Goal: Information Seeking & Learning: Learn about a topic

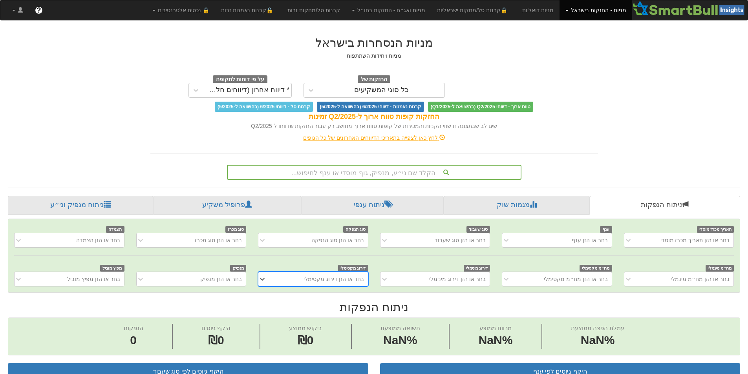
scroll to position [0, 6]
click at [442, 167] on div "הקלד שם ני״ע, מנפיק, גוף מוסדי או ענף לחיפוש..." at bounding box center [374, 172] width 293 height 13
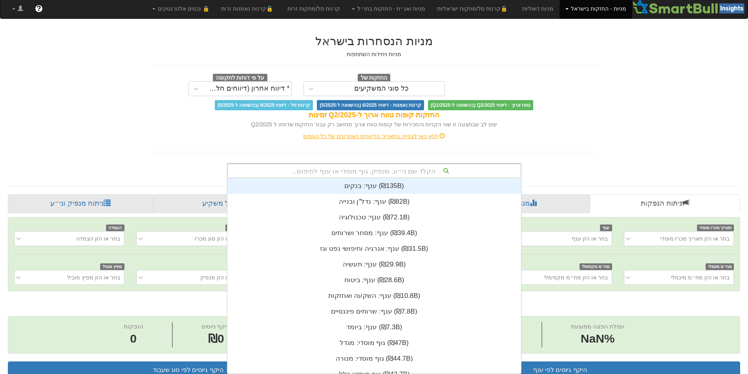
scroll to position [190, 288]
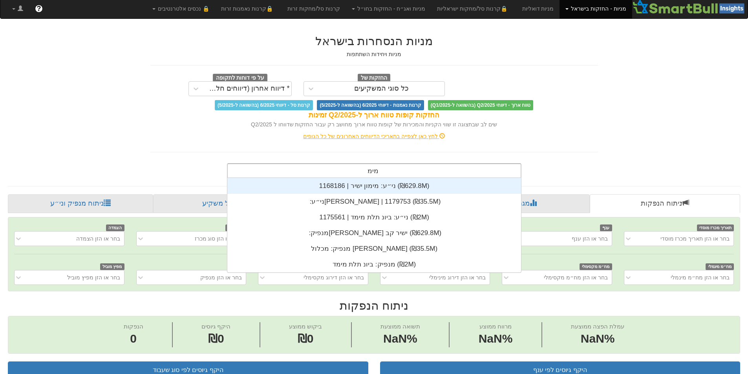
type input "מימו"
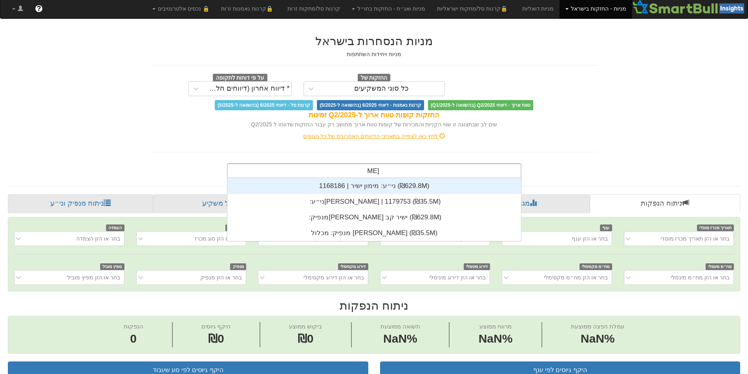
click at [378, 188] on div "ני״ע: ‏מימון ישיר | 1168186 ‎(₪629.8M)‎" at bounding box center [374, 186] width 294 height 16
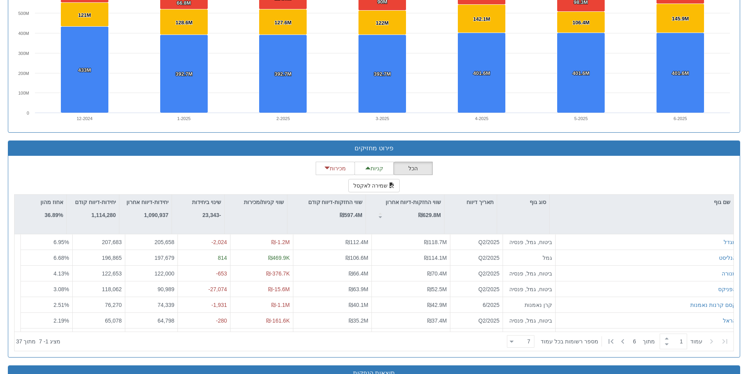
scroll to position [0, 1431]
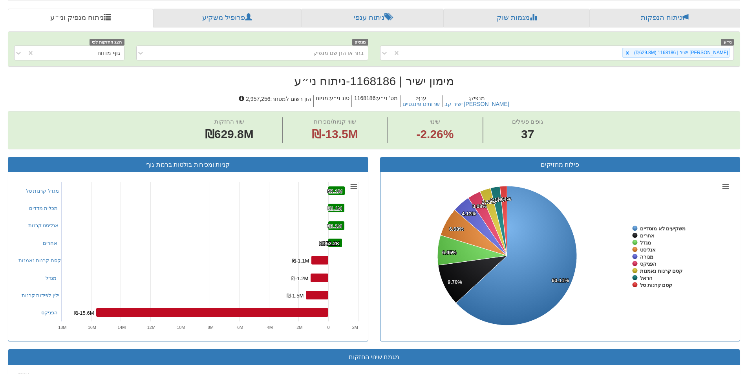
scroll to position [118, 0]
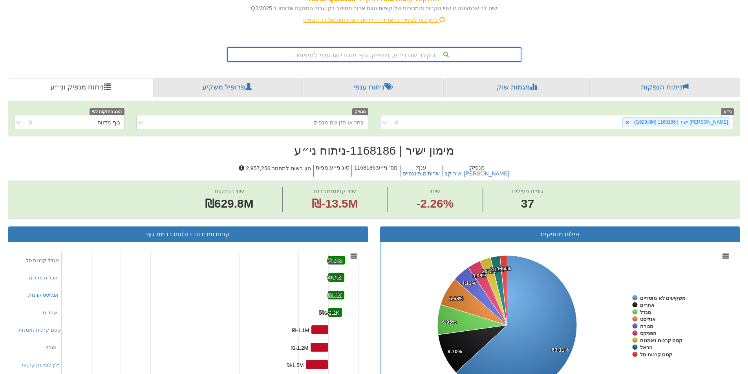
click at [369, 57] on div "הקלד שם ני״ע, מנפיק, גוף מוסדי או ענף לחיפוש..." at bounding box center [374, 54] width 293 height 13
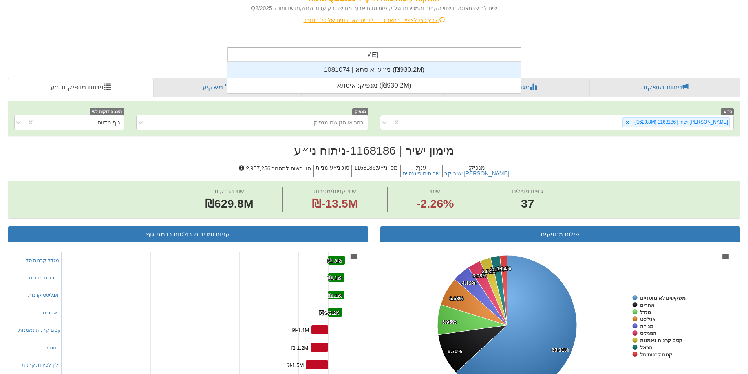
scroll to position [31, 0]
type input "איסתא"
click at [350, 70] on div "ני״ע: ‏איסתא | 1081074 ‎(₪930.2M)‎" at bounding box center [374, 70] width 294 height 16
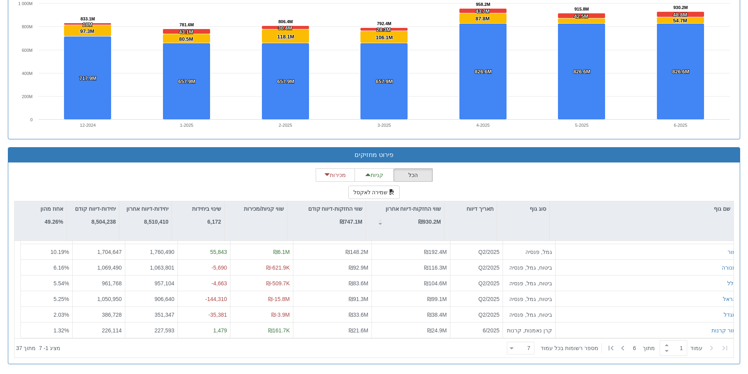
scroll to position [196, 0]
click at [383, 191] on button "שמירה לאקסל" at bounding box center [374, 192] width 52 height 13
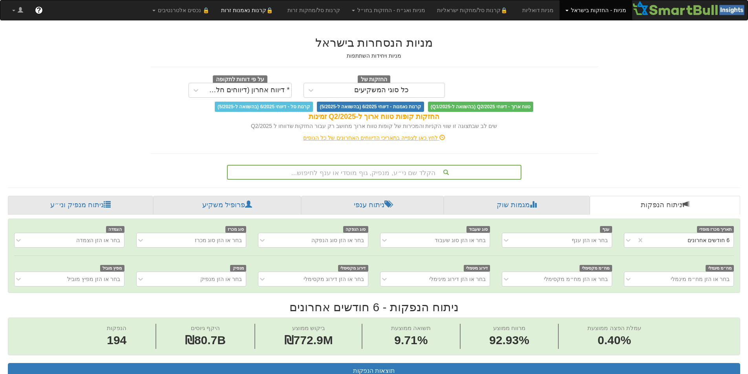
scroll to position [0, 1431]
